Goal: Find specific page/section

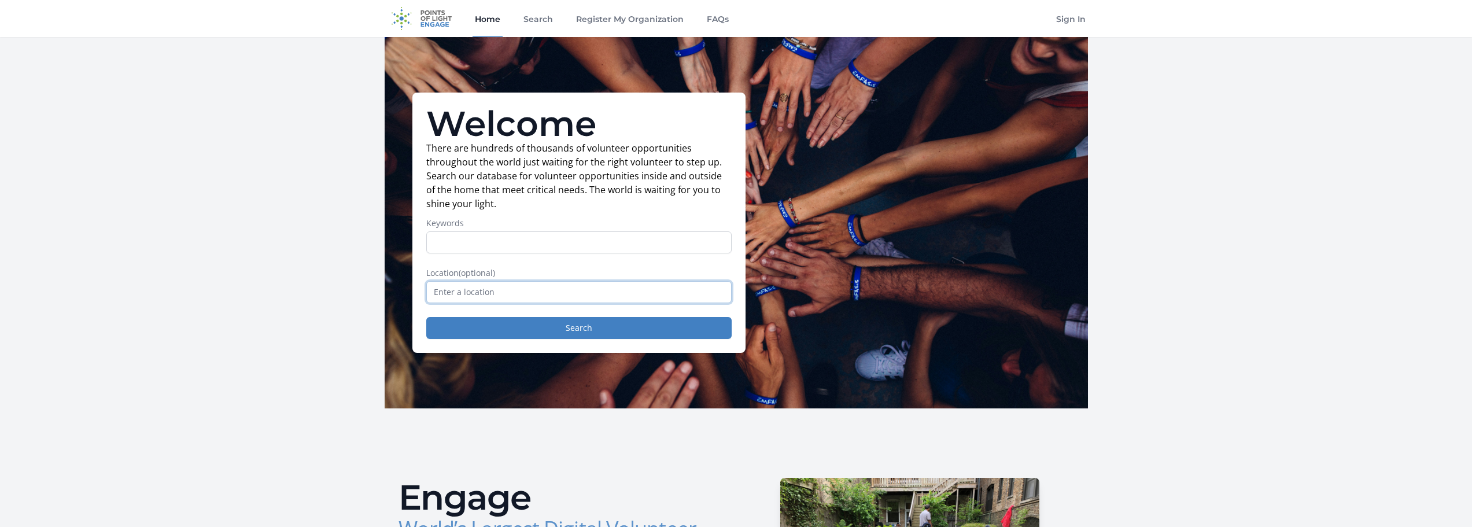
click at [555, 293] on input "text" at bounding box center [578, 292] width 305 height 22
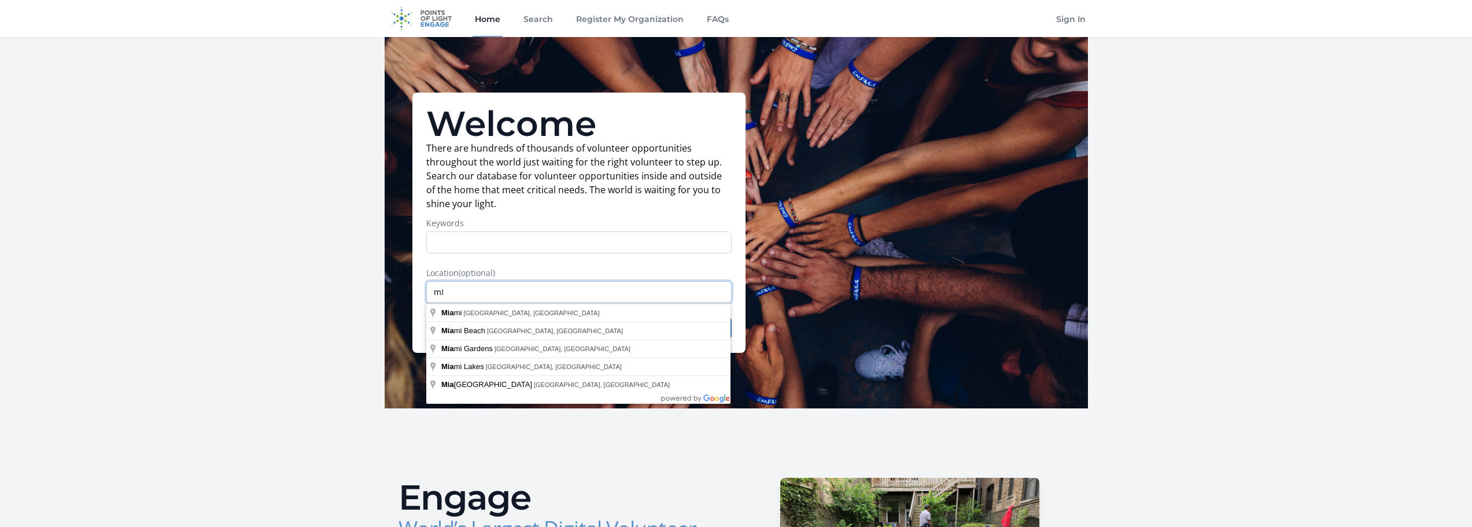
type input "m"
type input "d"
type input "[MEDICAL_DATA], [GEOGRAPHIC_DATA], [GEOGRAPHIC_DATA]"
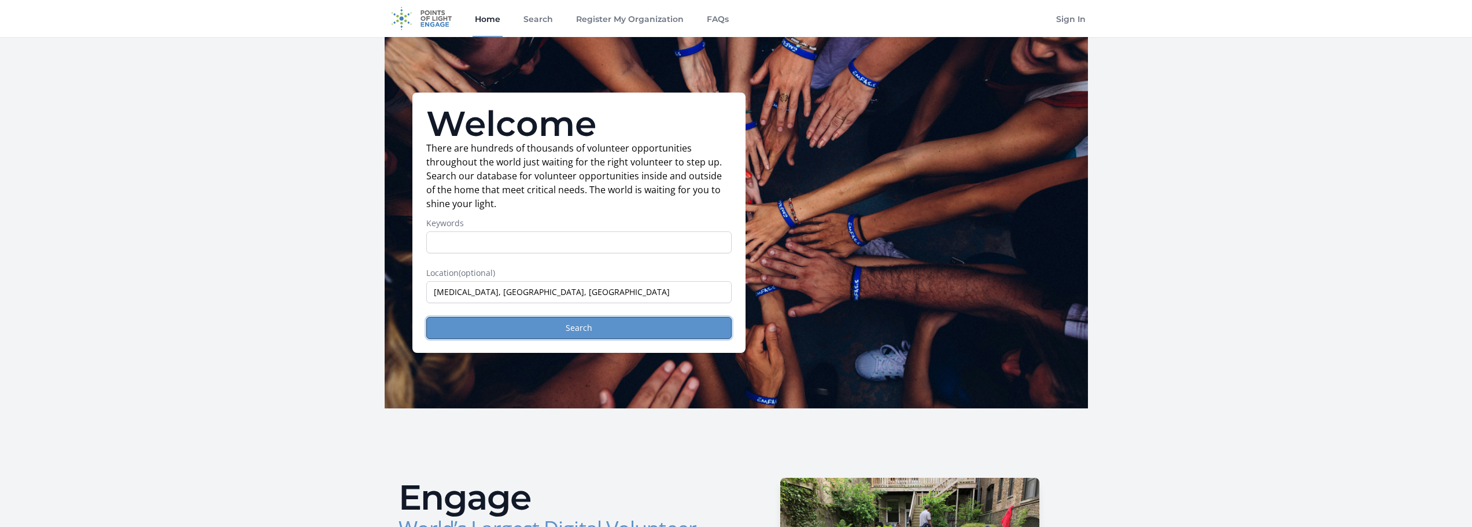
click at [537, 326] on button "Search" at bounding box center [578, 328] width 305 height 22
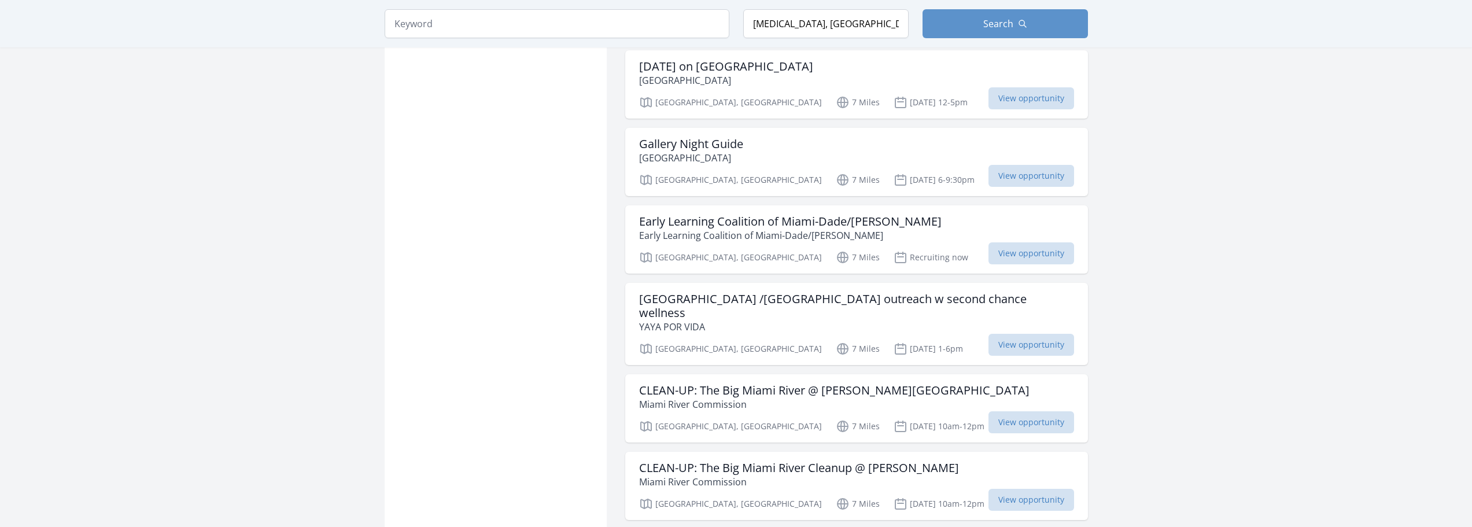
scroll to position [1272, 0]
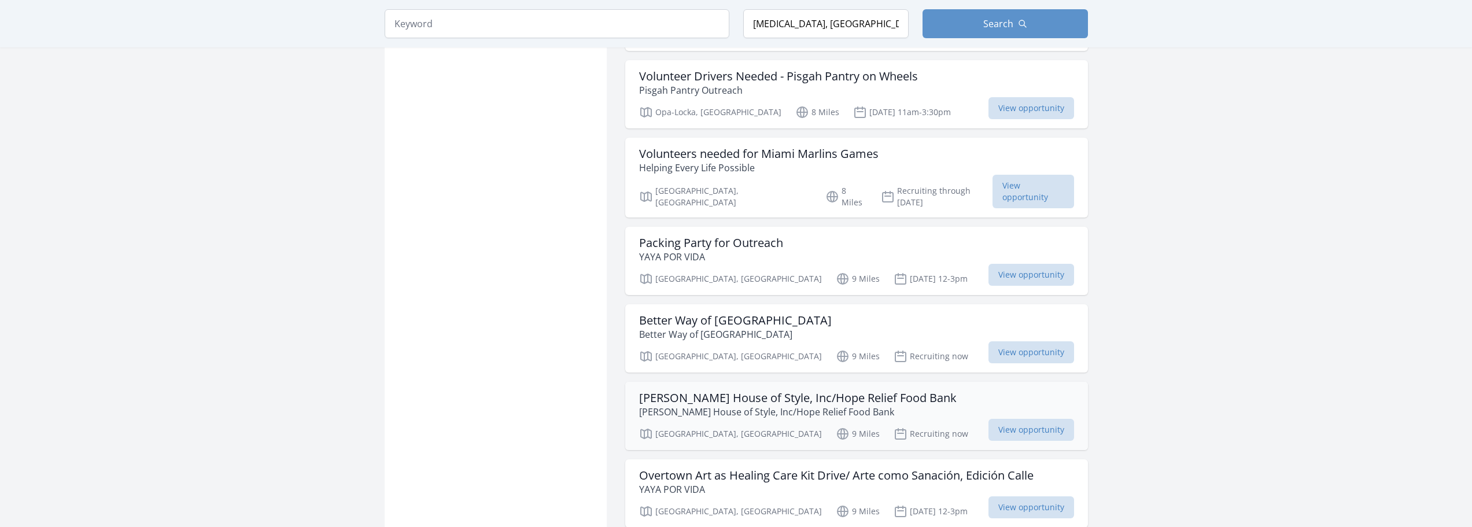
scroll to position [2313, 0]
